Goal: Transaction & Acquisition: Purchase product/service

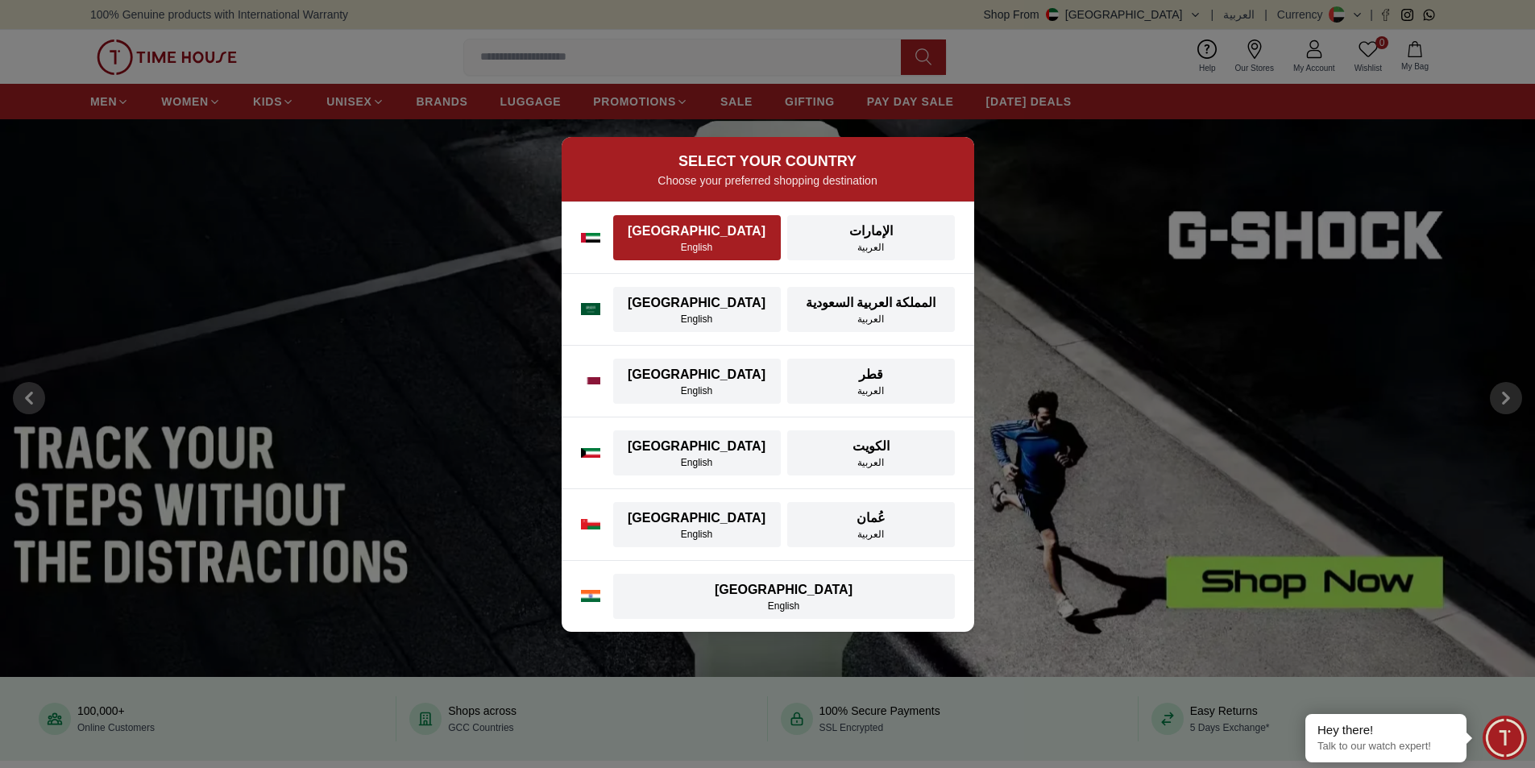
click at [690, 239] on div "[GEOGRAPHIC_DATA]" at bounding box center [697, 231] width 148 height 19
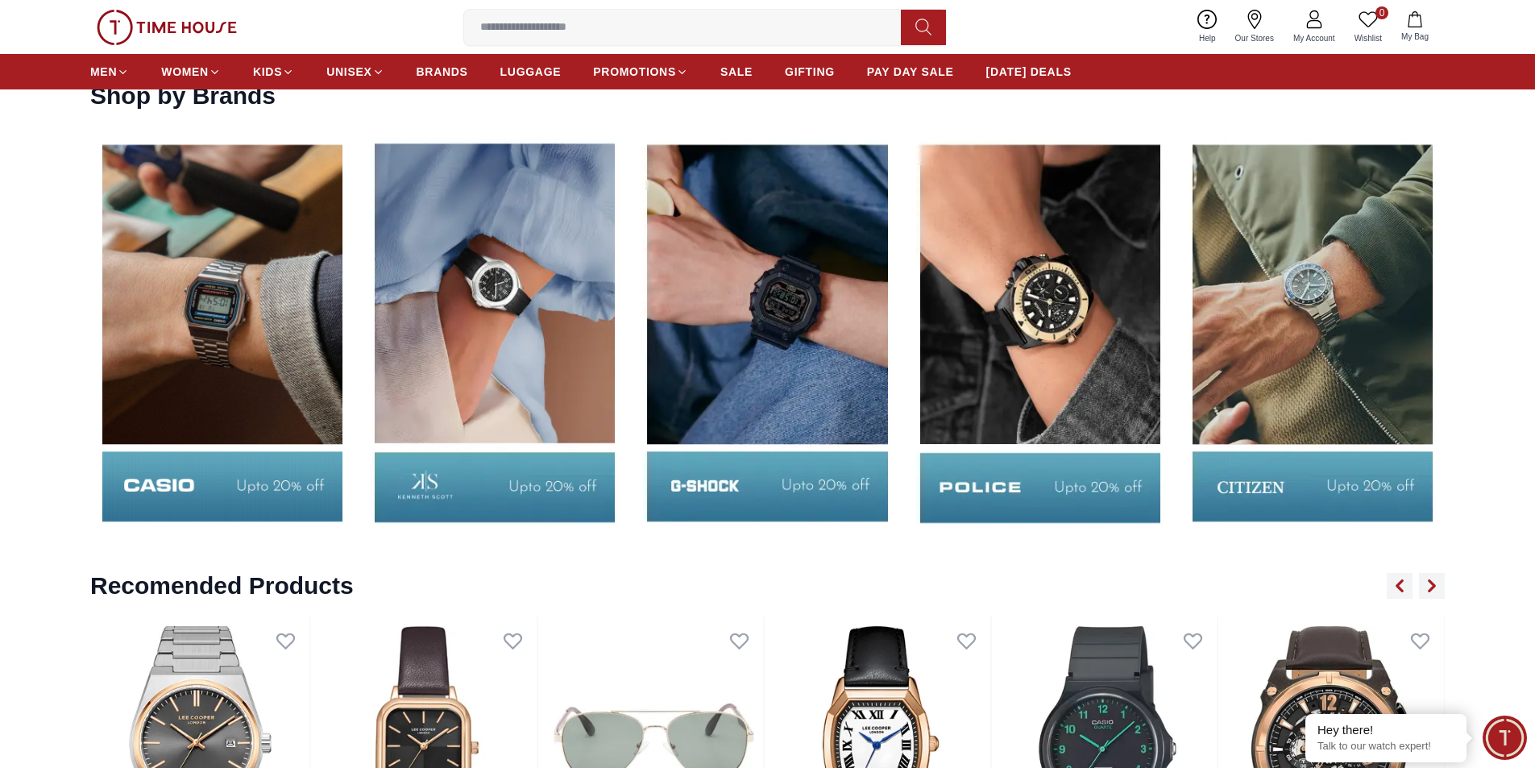
scroll to position [2809, 0]
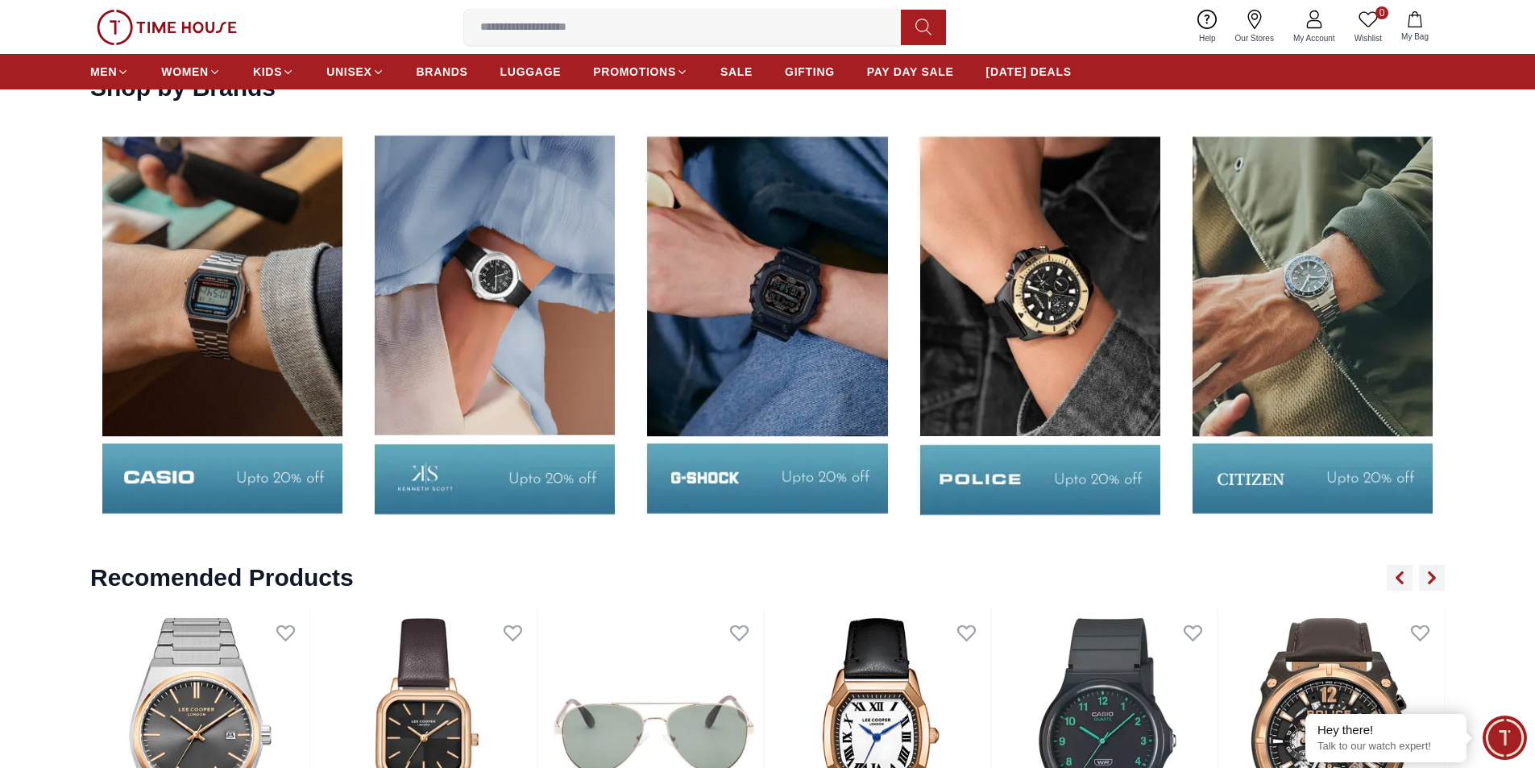
click at [222, 304] on img at bounding box center [222, 324] width 264 height 413
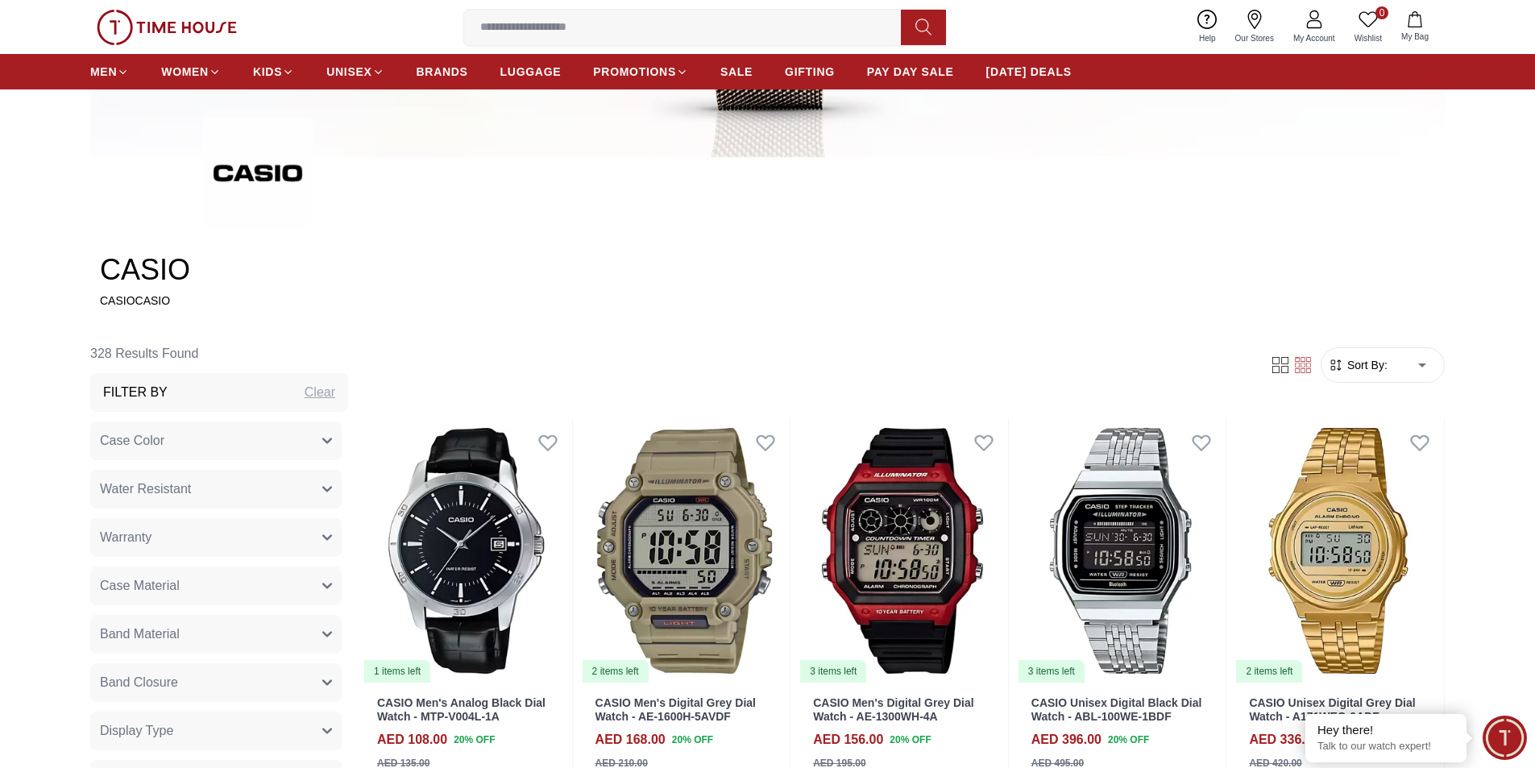
scroll to position [560, 0]
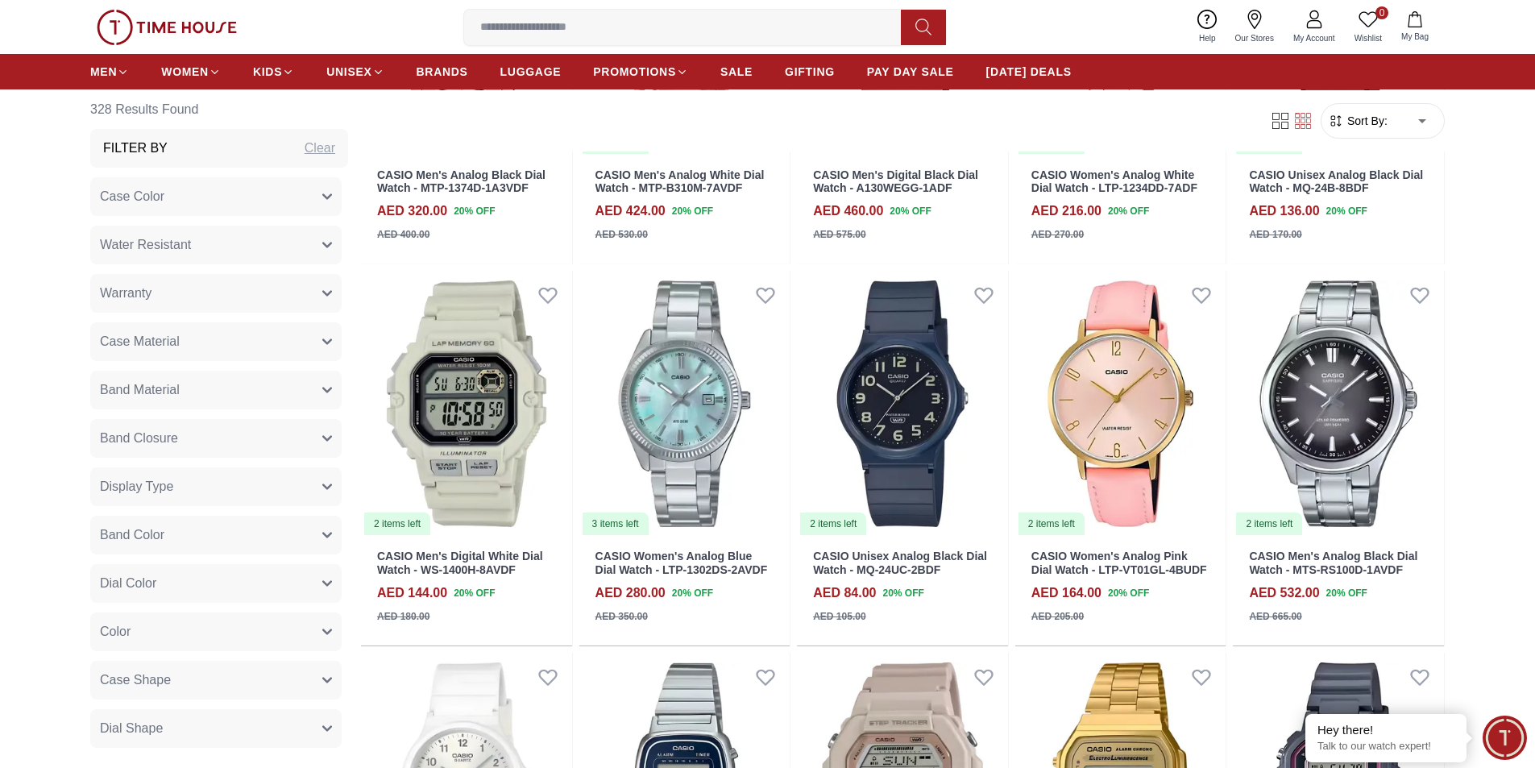
scroll to position [2633, 0]
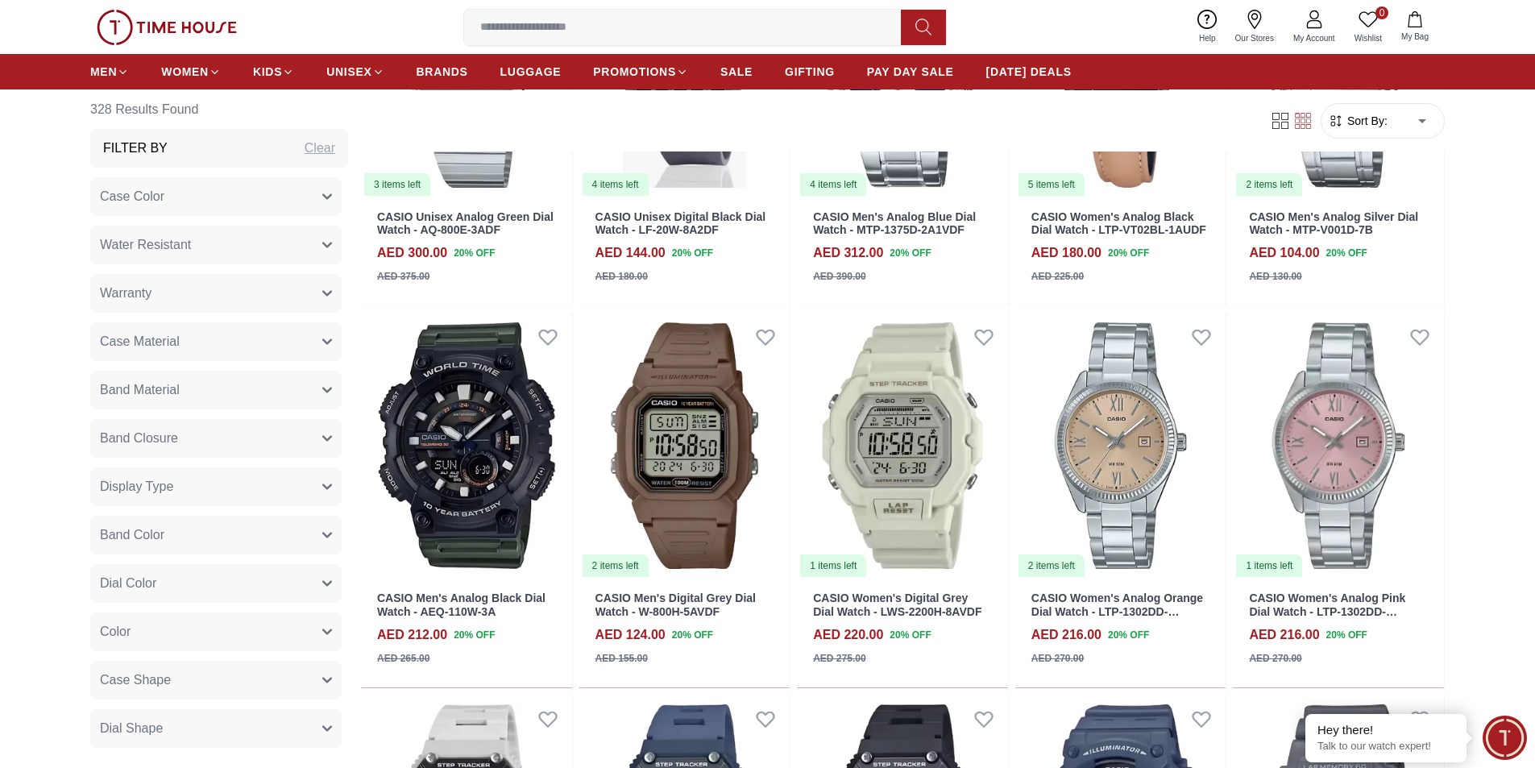
scroll to position [3716, 0]
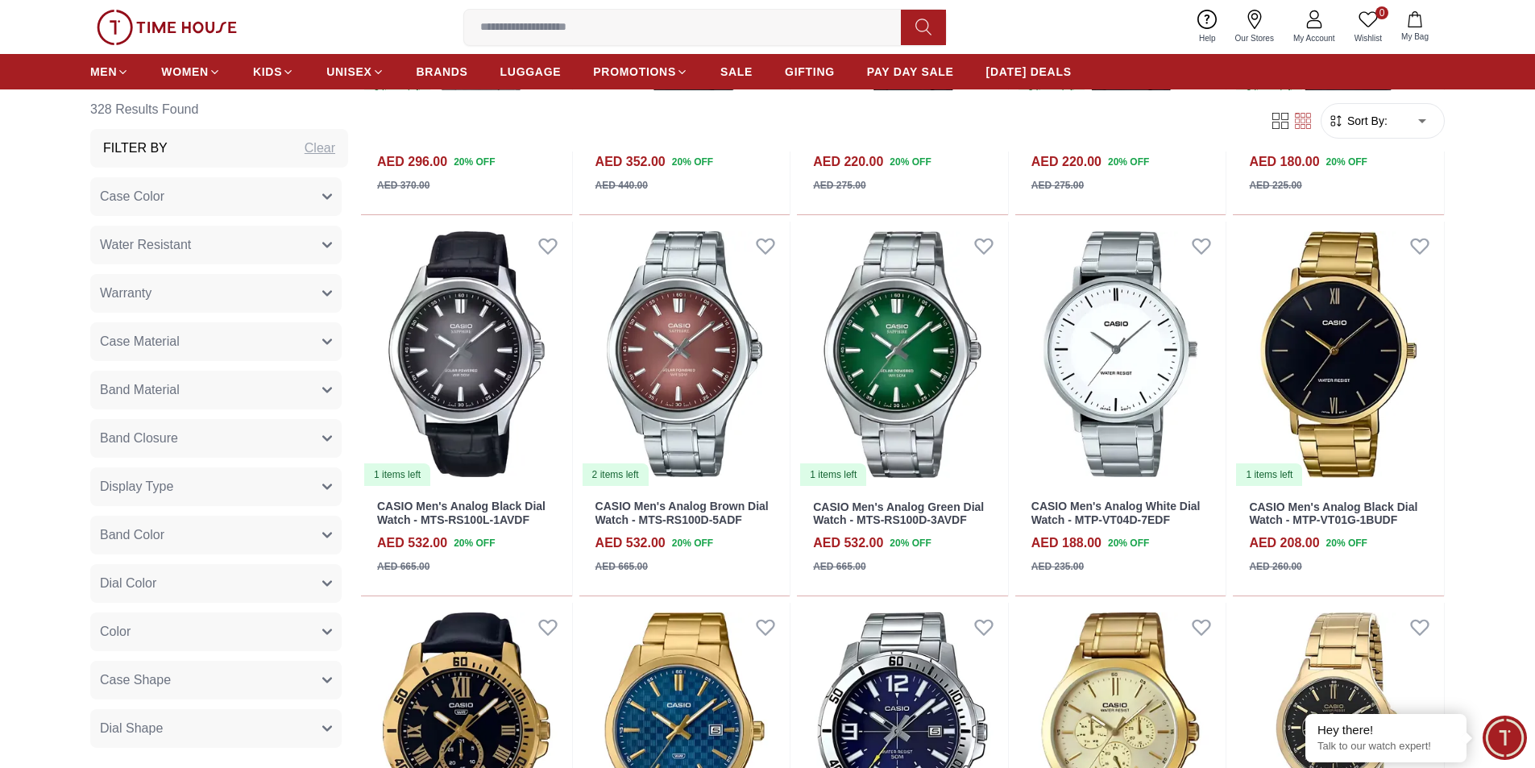
scroll to position [5725, 0]
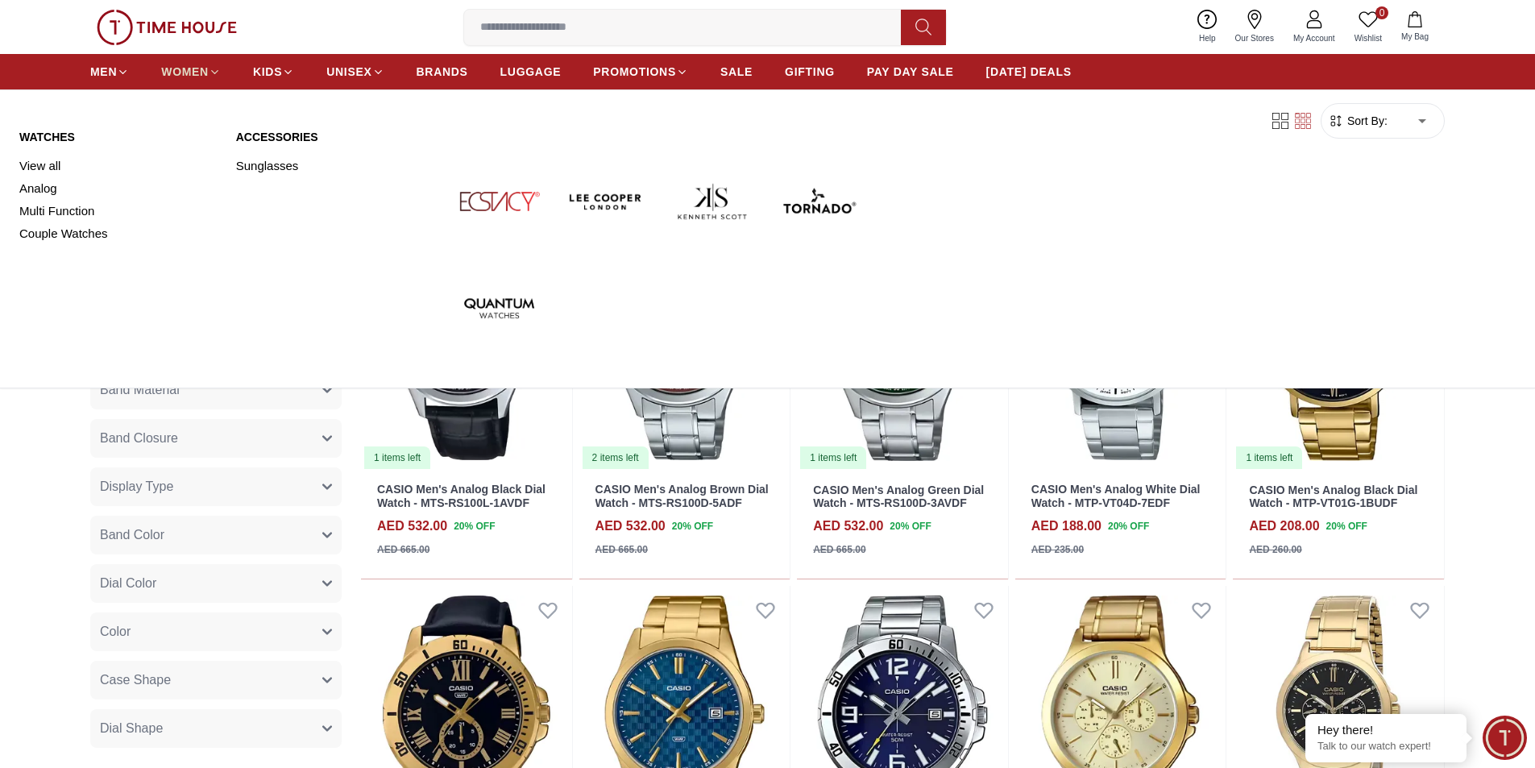
click at [184, 68] on span "WOMEN" at bounding box center [185, 72] width 48 height 16
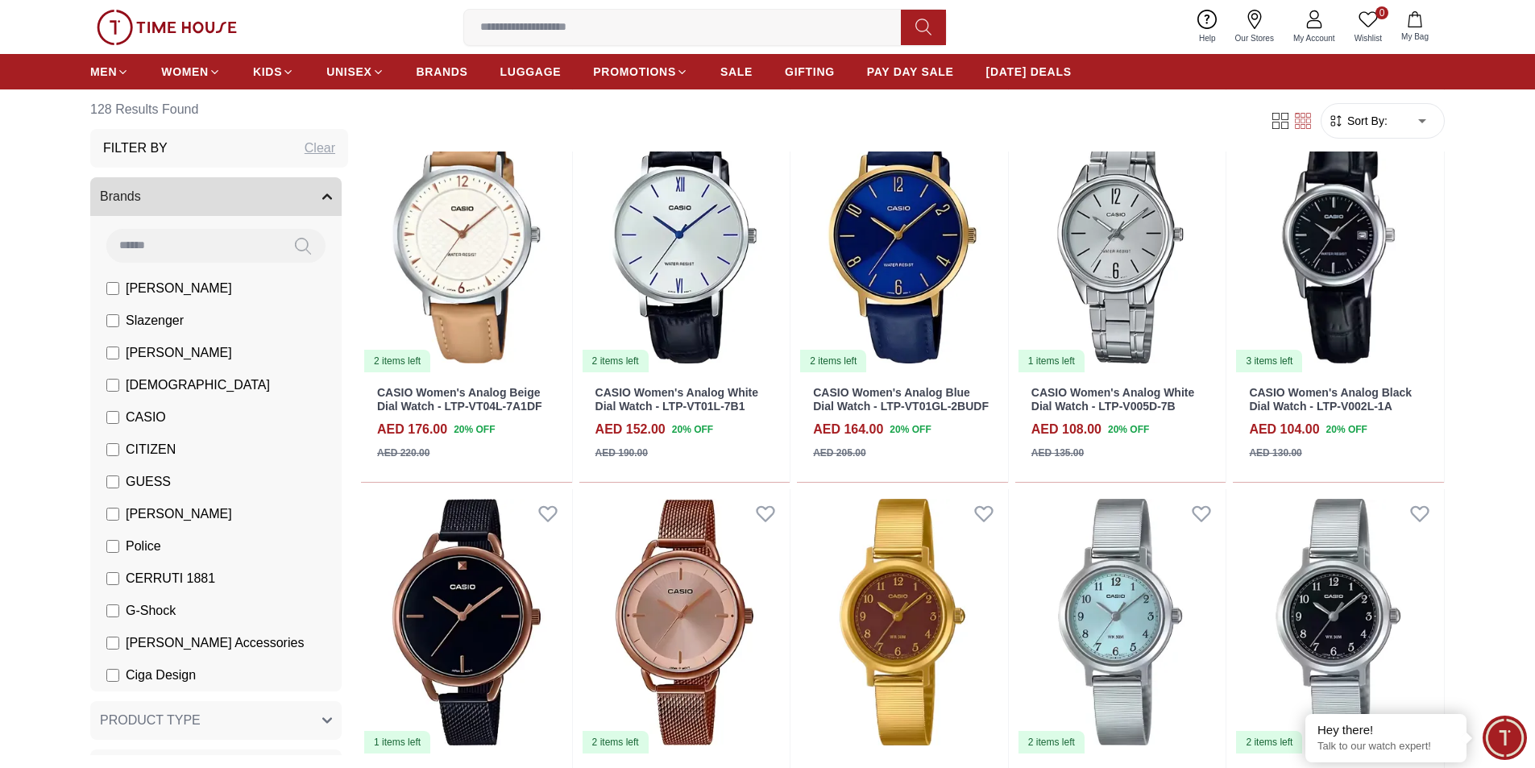
scroll to position [1983, 0]
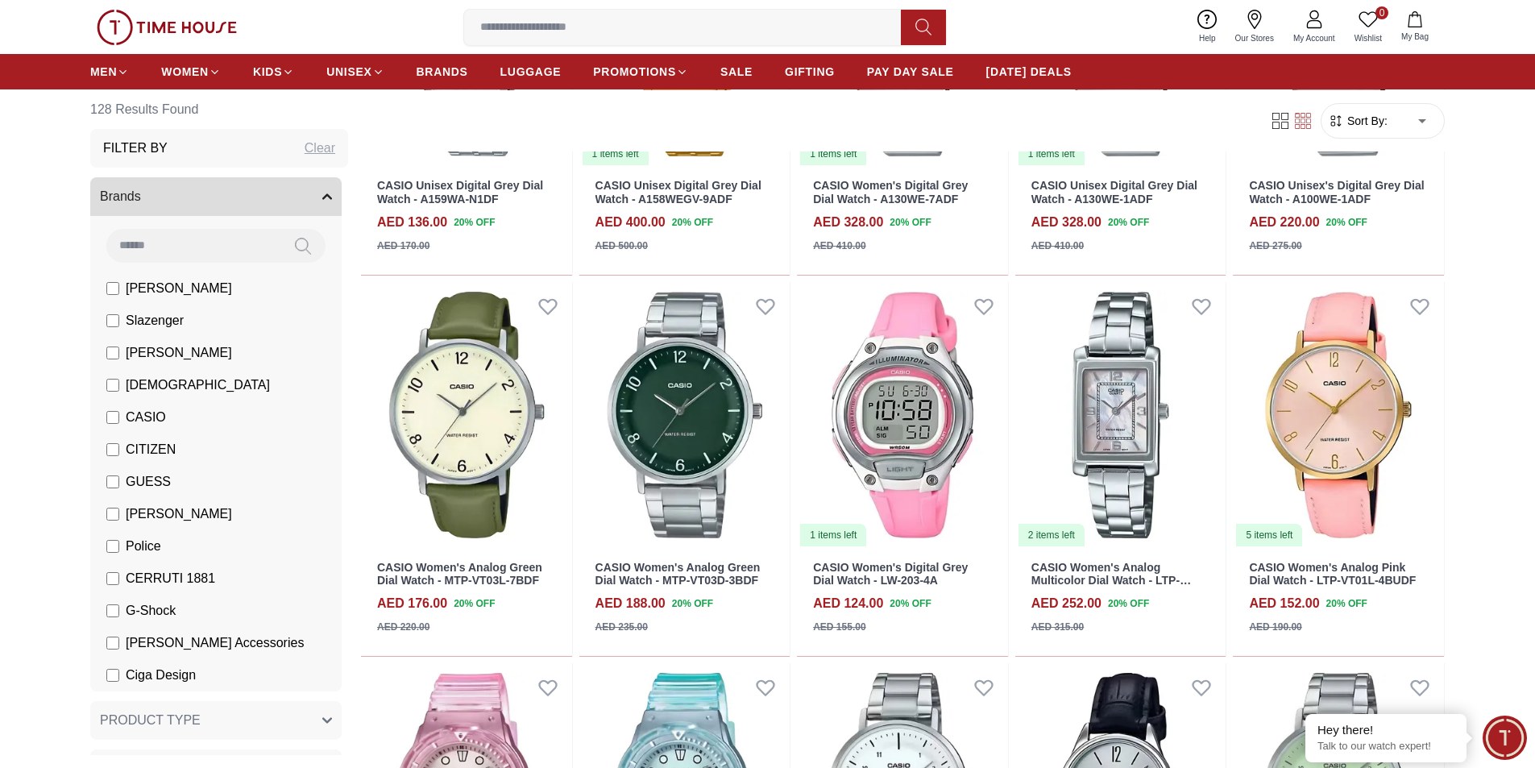
scroll to position [3427, 0]
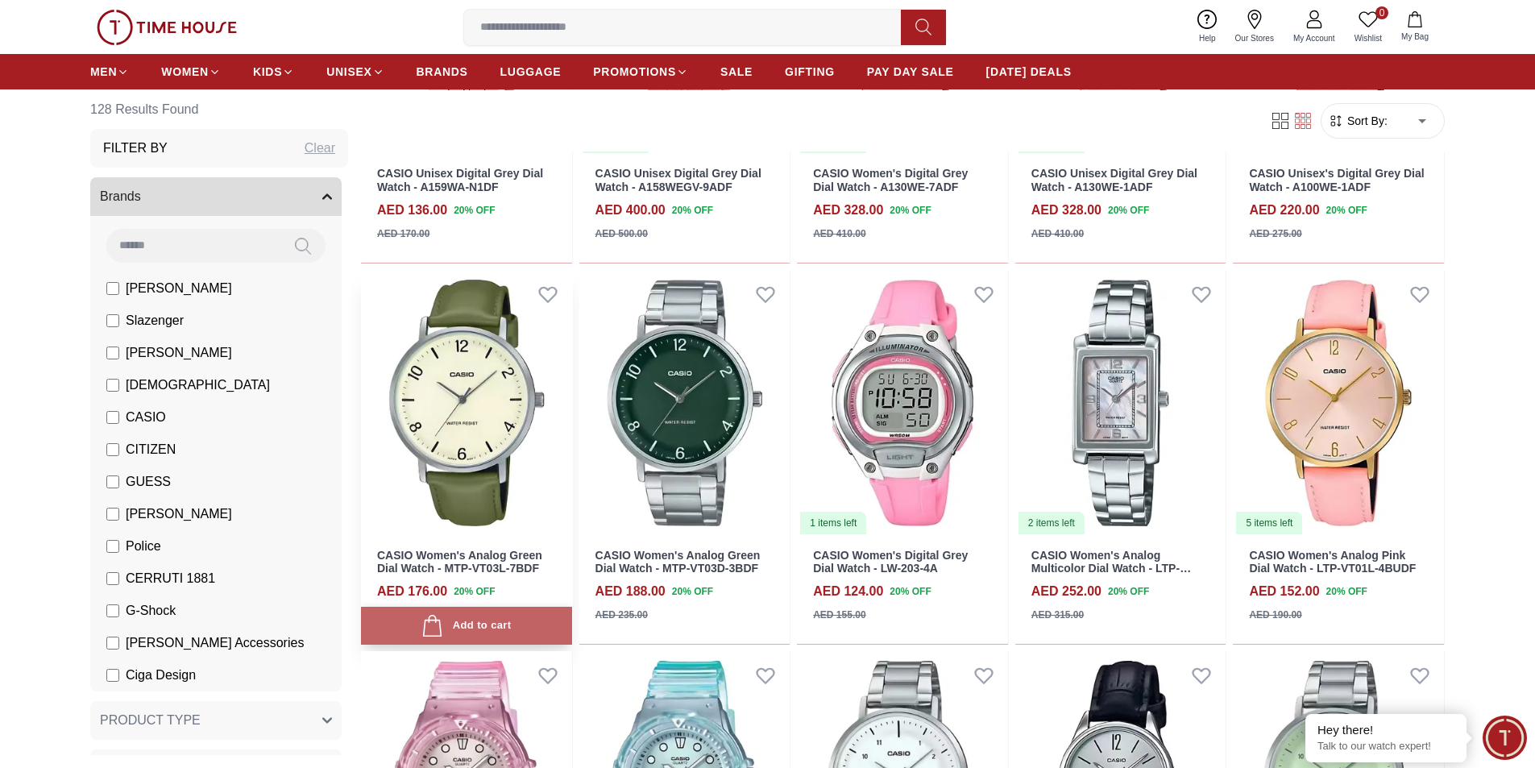
click at [467, 628] on div "Add to cart" at bounding box center [465, 626] width 89 height 22
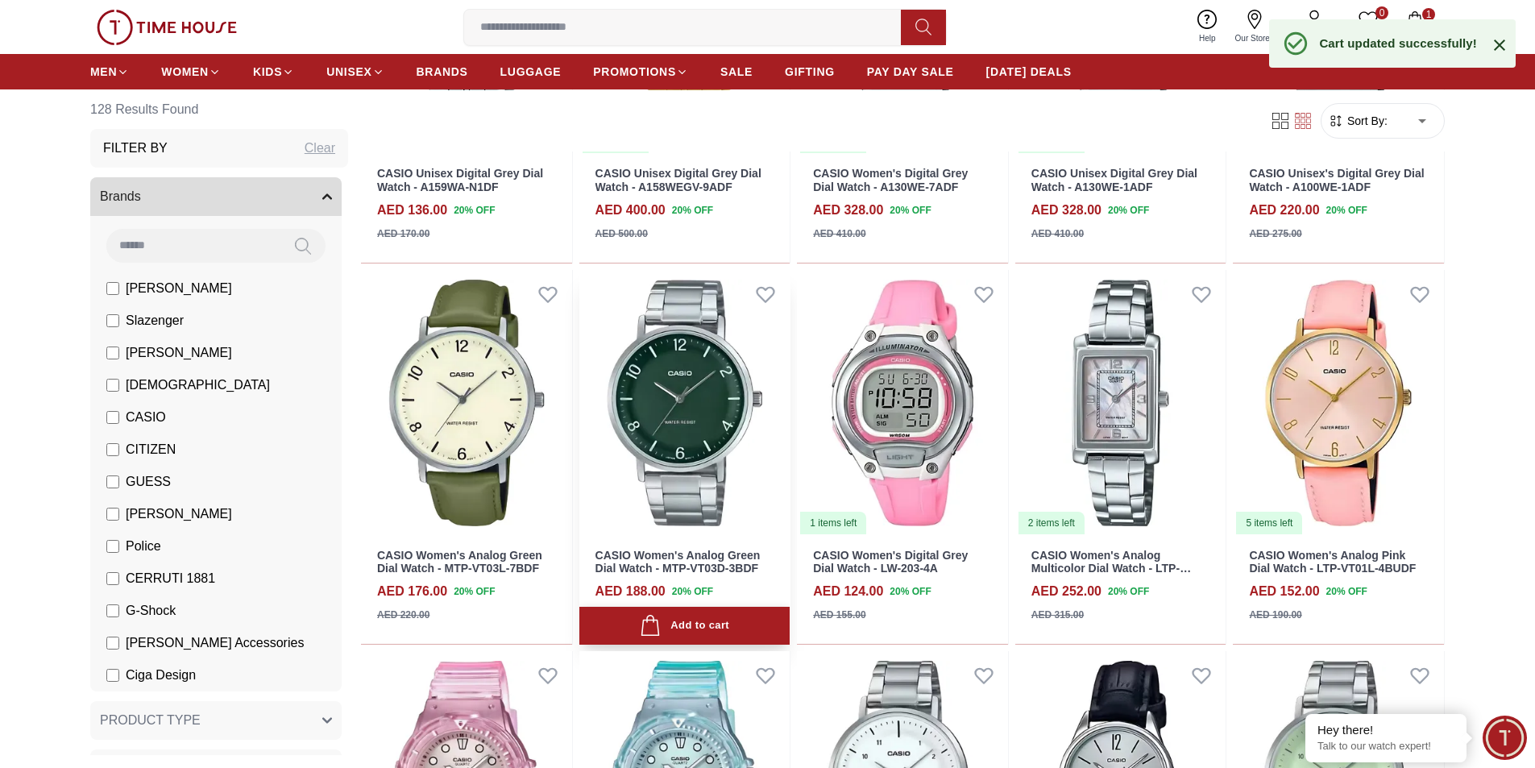
click at [674, 621] on div "Add to cart" at bounding box center [684, 626] width 89 height 22
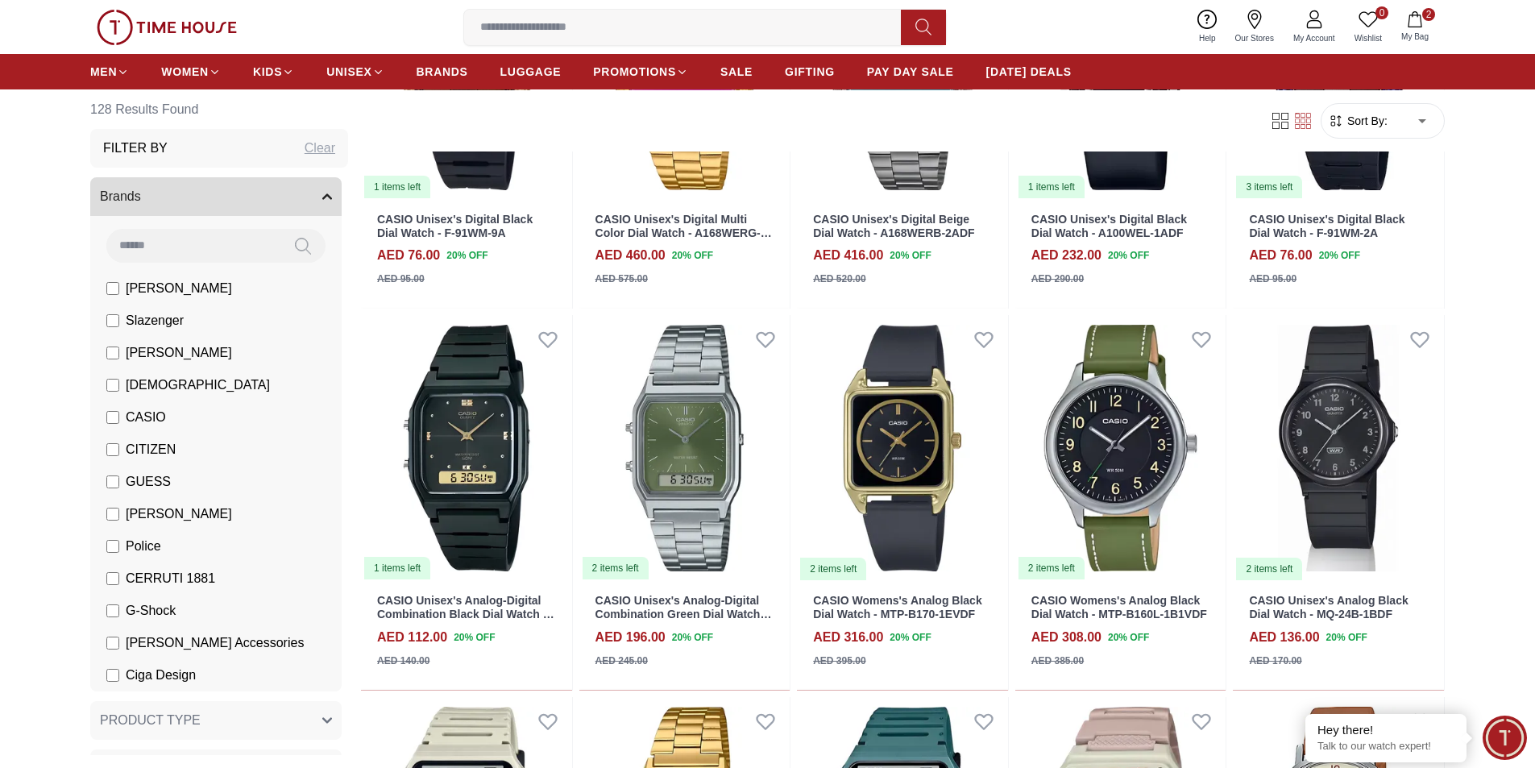
scroll to position [5319, 0]
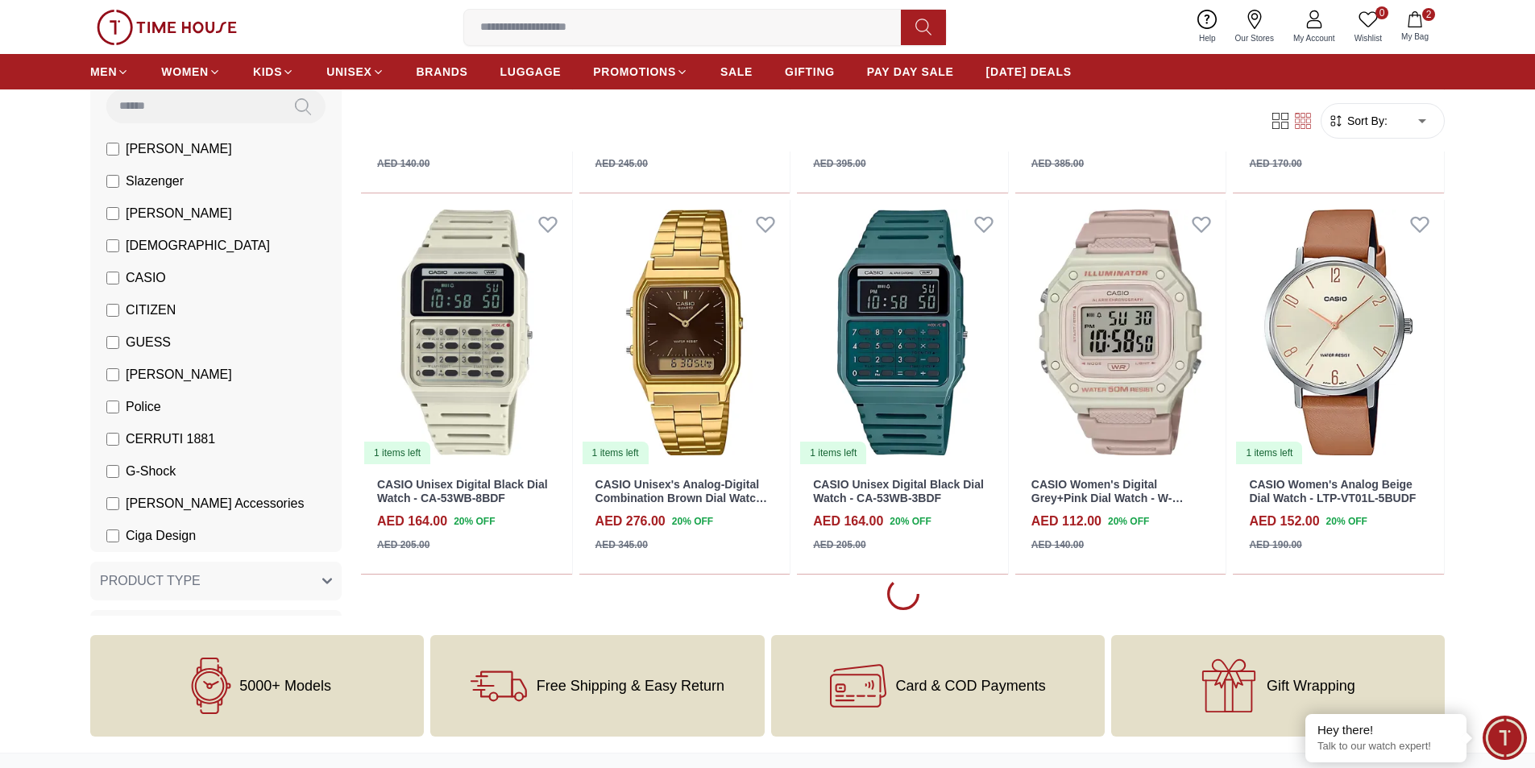
scroll to position [5817, 0]
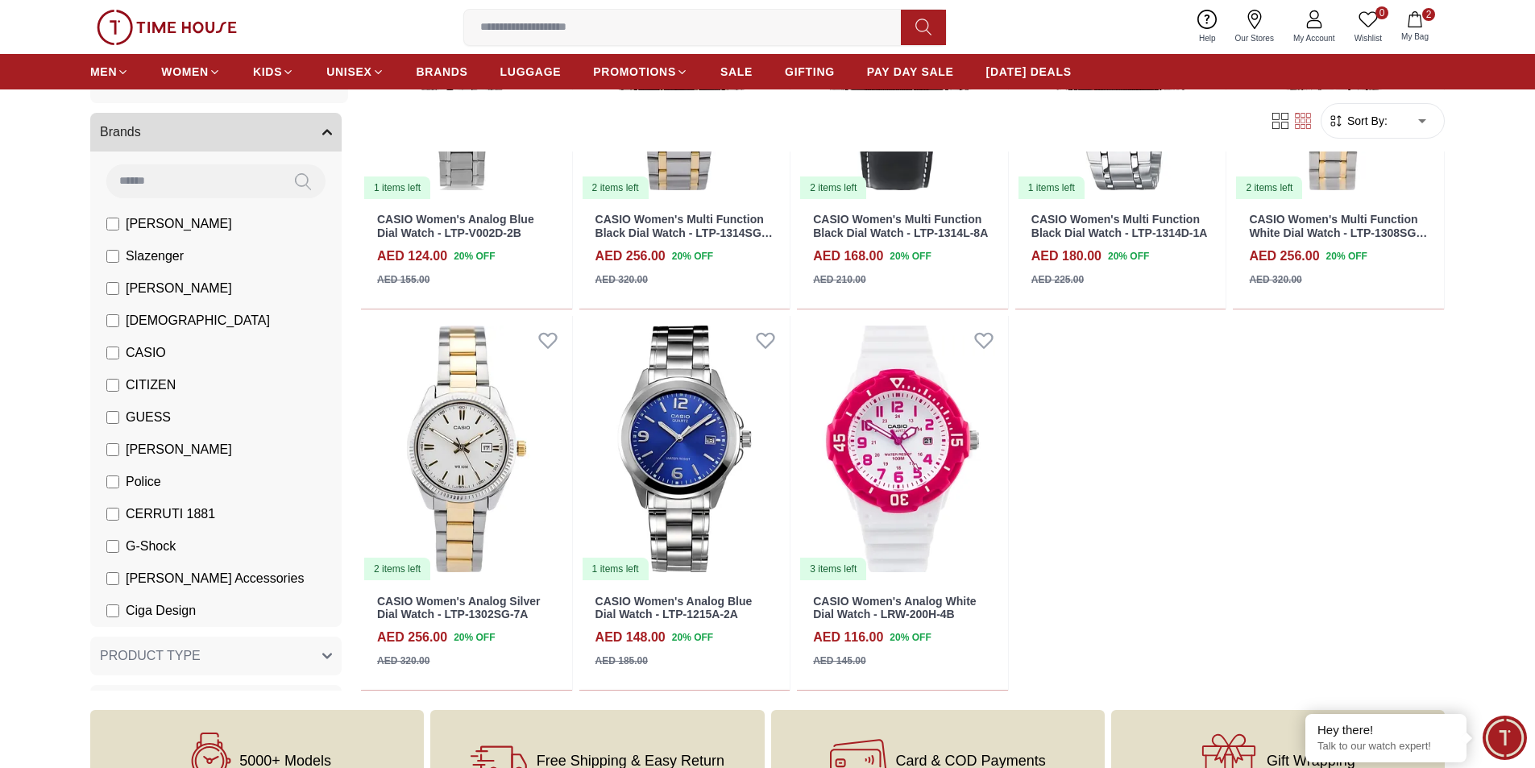
scroll to position [9602, 0]
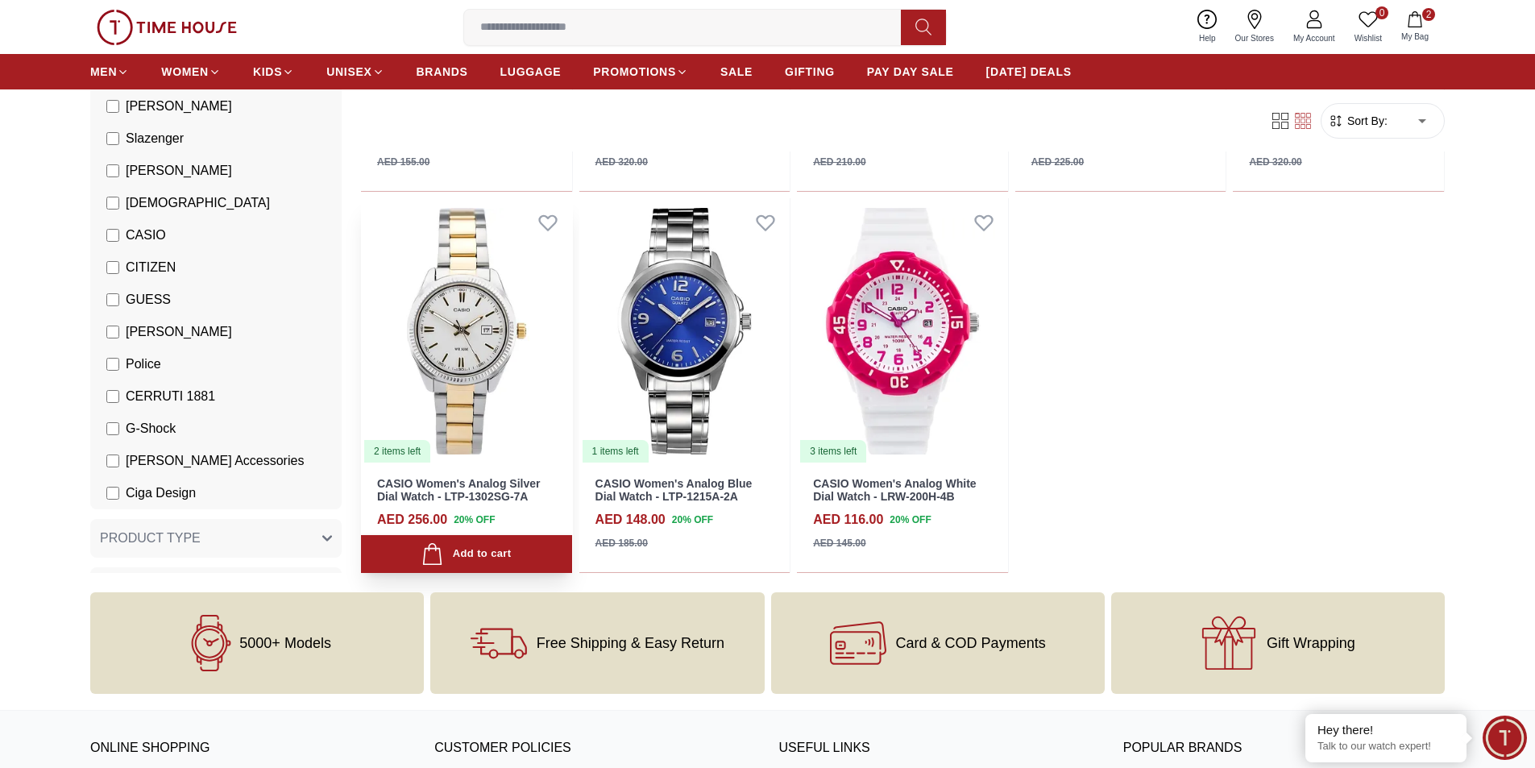
click at [462, 388] on img at bounding box center [466, 331] width 211 height 266
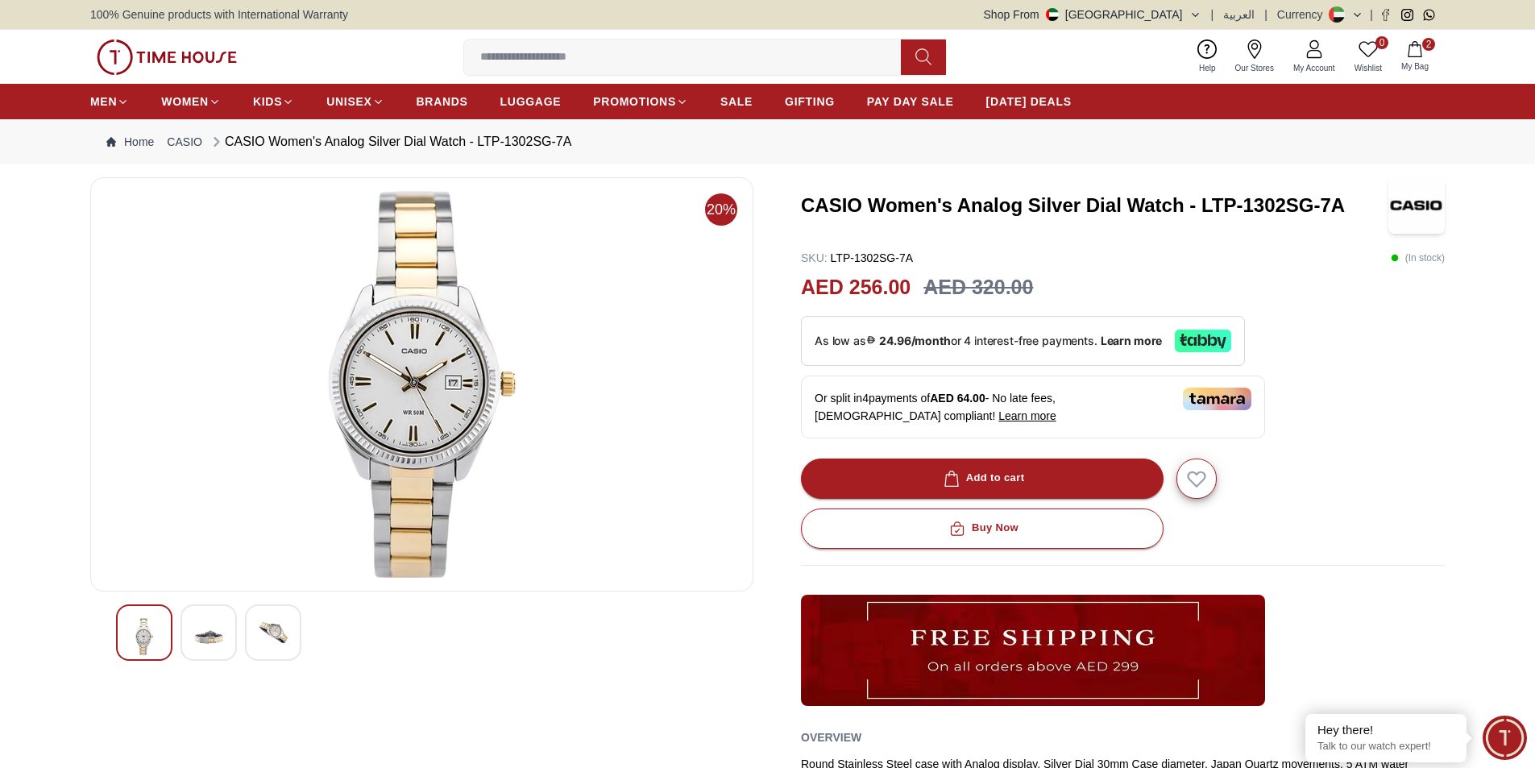
click at [236, 634] on div at bounding box center [209, 632] width 56 height 56
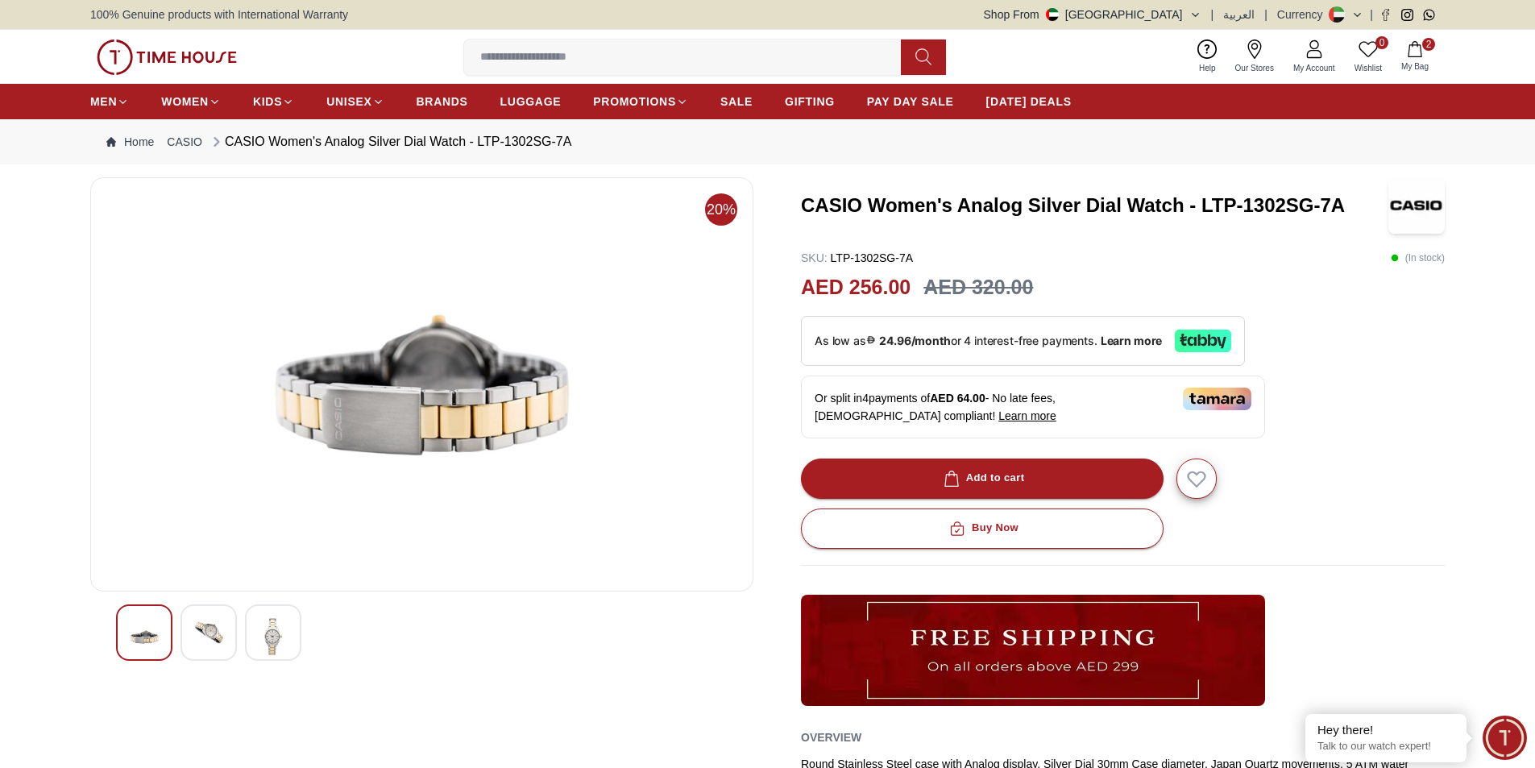
click at [270, 630] on img at bounding box center [273, 636] width 29 height 37
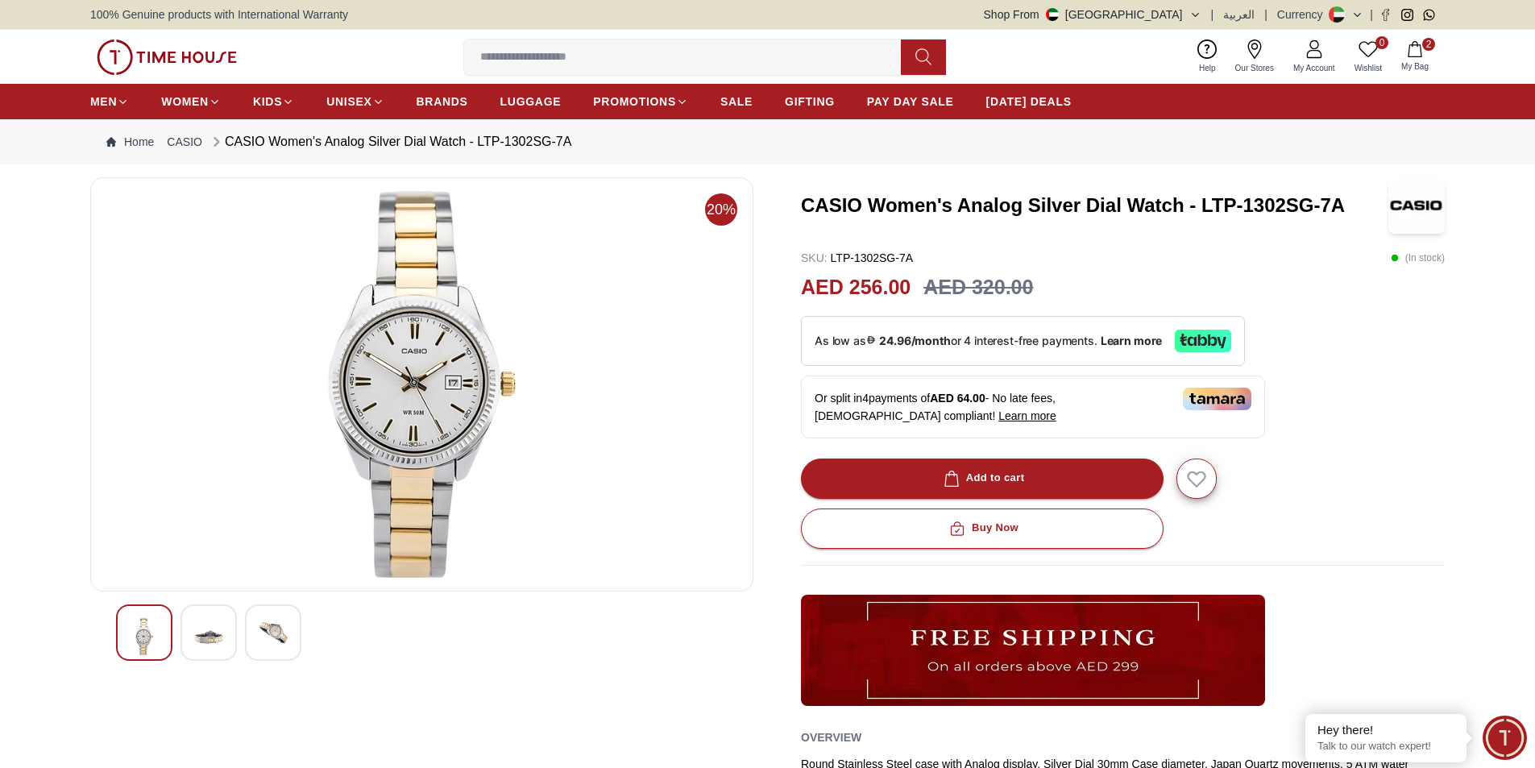
click at [1421, 57] on button "2 My Bag" at bounding box center [1415, 57] width 47 height 38
